Goal: Communication & Community: Answer question/provide support

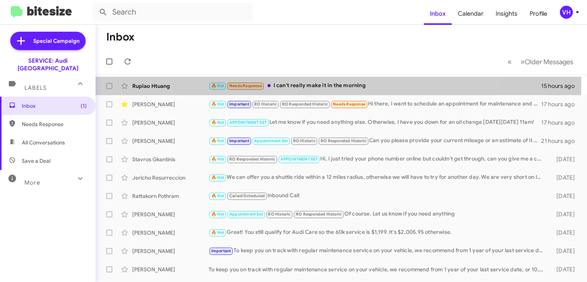
click at [152, 83] on div "Rupiao Htuang" at bounding box center [170, 86] width 76 height 8
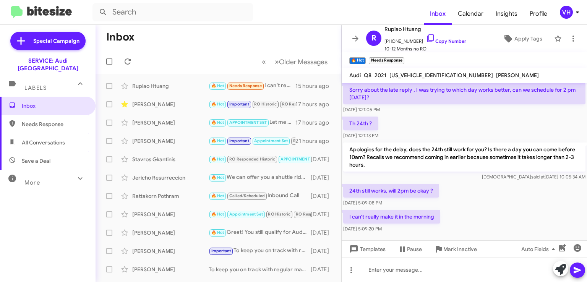
scroll to position [304, 0]
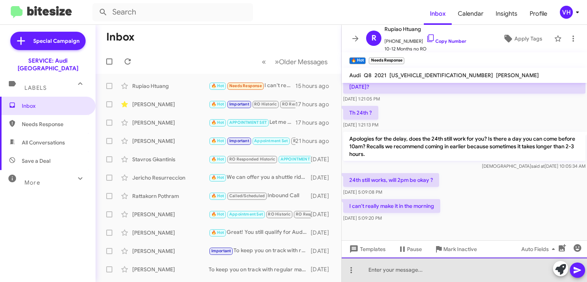
click at [437, 268] on div at bounding box center [463, 269] width 245 height 24
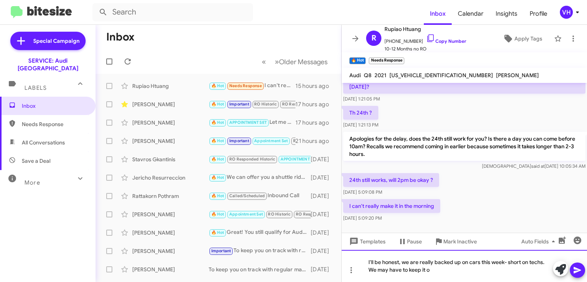
click at [540, 262] on div "I'll be honest, we are really backed up on cars this week- short on techs. We m…" at bounding box center [463, 266] width 245 height 32
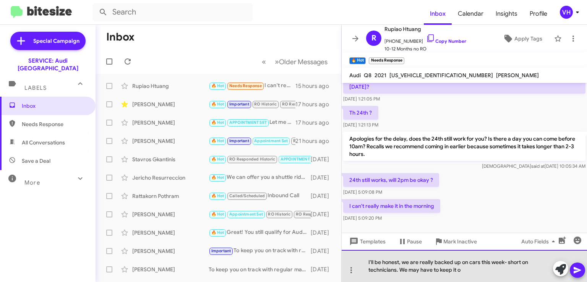
click at [503, 268] on div "I'll be honest, we are really backed up on cars this week- short on technicians…" at bounding box center [463, 266] width 245 height 32
drag, startPoint x: 481, startPoint y: 274, endPoint x: 402, endPoint y: 275, distance: 79.4
click at [402, 268] on div "I'll be honest, we are really backed up on cars this week- short on technicians…" at bounding box center [463, 266] width 245 height 32
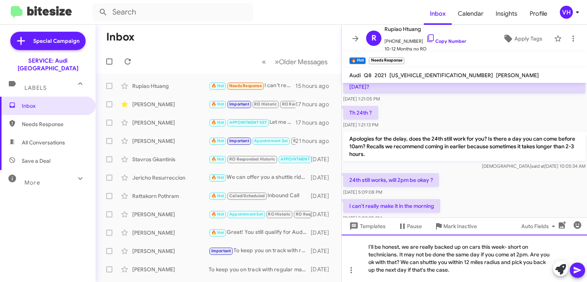
click at [480, 248] on div "I'll be honest, we are really backed up on cars this week- short on technicians…" at bounding box center [463, 257] width 245 height 47
click at [480, 268] on div "I'll be honest, we are really backed up on cars in service this week- short on …" at bounding box center [463, 257] width 245 height 47
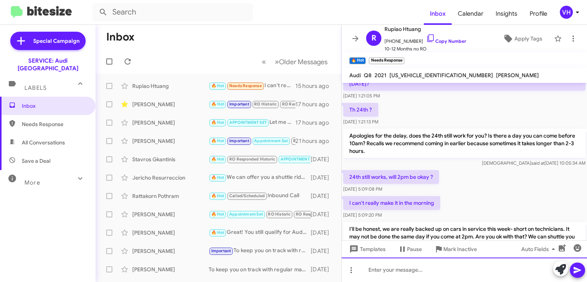
scroll to position [348, 0]
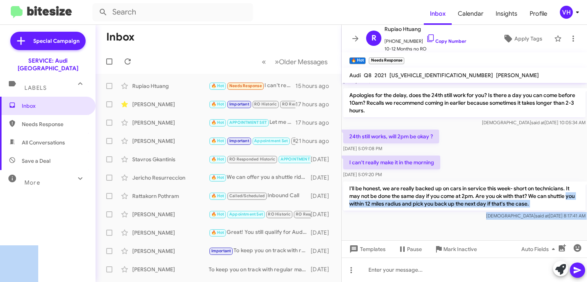
drag, startPoint x: 339, startPoint y: 162, endPoint x: 341, endPoint y: 196, distance: 33.7
click at [395, 194] on p "I'll be honest, we are really backed up on cars in service this week- short on …" at bounding box center [464, 195] width 242 height 29
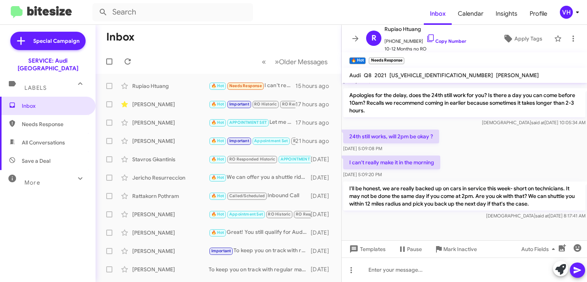
click at [464, 162] on div "I can't really make it in the morning [DATE] 5:09:20 PM" at bounding box center [463, 167] width 245 height 26
click at [443, 136] on div "24th still works, will 2pm be okay ? [DATE] 5:09:08 PM" at bounding box center [463, 141] width 245 height 26
click at [183, 80] on div "Rupiao Htuang 🔥 Hot Needs Response I can't really make it in the morning 15 hou…" at bounding box center [218, 85] width 233 height 15
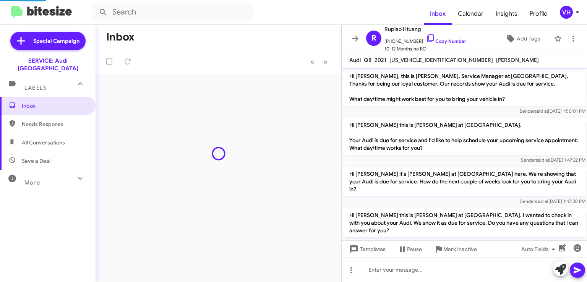
scroll to position [332, 0]
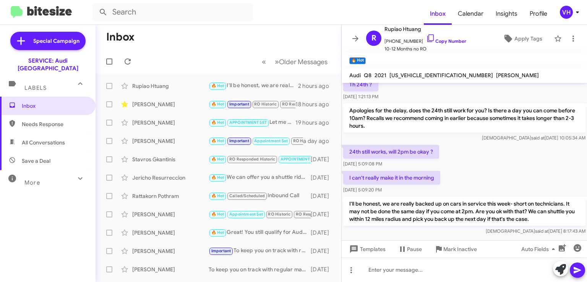
click at [373, 227] on div "Veda said at Sep 23, 2025, 8:17:43 AM" at bounding box center [464, 231] width 242 height 8
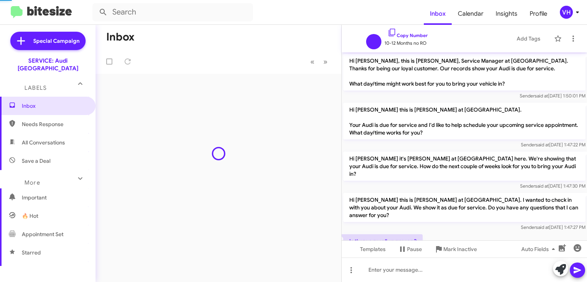
scroll to position [317, 0]
